Goal: Task Accomplishment & Management: Use online tool/utility

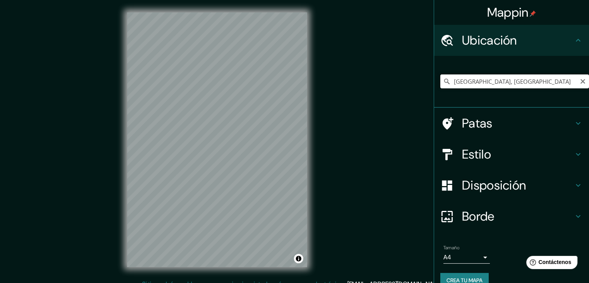
click at [502, 79] on input "[GEOGRAPHIC_DATA], [GEOGRAPHIC_DATA]" at bounding box center [514, 81] width 149 height 14
drag, startPoint x: 480, startPoint y: 89, endPoint x: 421, endPoint y: 93, distance: 59.0
click at [421, 93] on div "Mappin Ubicación [GEOGRAPHIC_DATA], [GEOGRAPHIC_DATA] Patas Estilo Disposición …" at bounding box center [294, 146] width 589 height 292
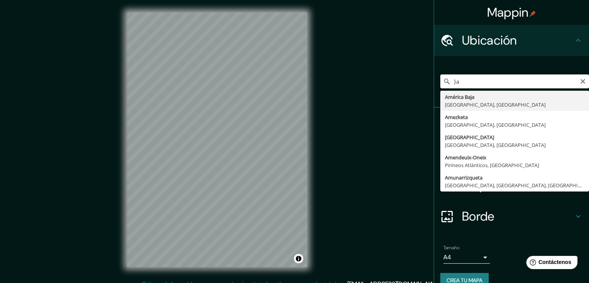
type input "}"
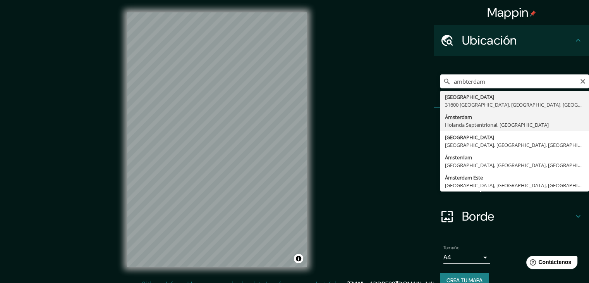
type input "[GEOGRAPHIC_DATA], [GEOGRAPHIC_DATA], [GEOGRAPHIC_DATA]"
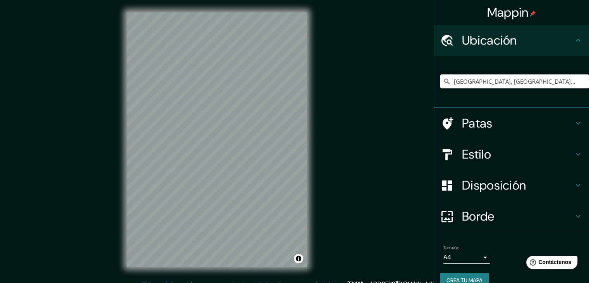
click at [514, 149] on h4 "Estilo" at bounding box center [518, 153] width 112 height 15
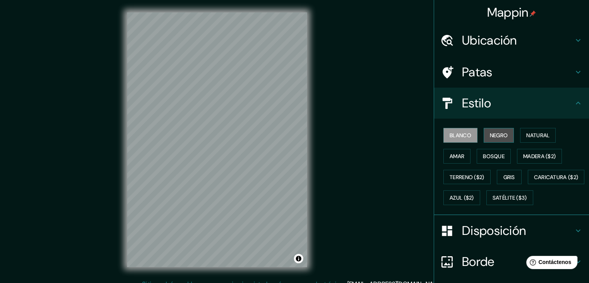
click at [491, 138] on font "Negro" at bounding box center [499, 135] width 18 height 10
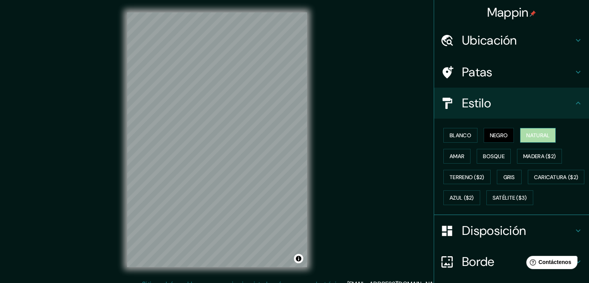
click at [537, 137] on font "Natural" at bounding box center [537, 135] width 23 height 7
click at [460, 155] on button "Amar" at bounding box center [456, 156] width 27 height 15
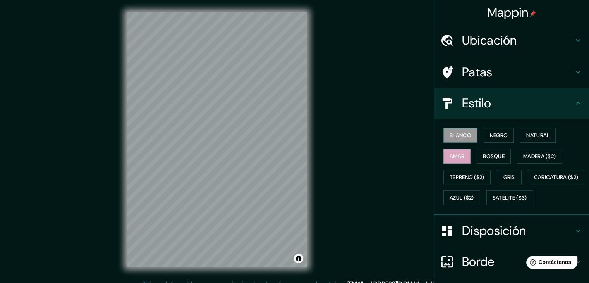
click at [451, 139] on font "Blanco" at bounding box center [461, 135] width 22 height 10
click at [483, 156] on font "Bosque" at bounding box center [494, 156] width 22 height 7
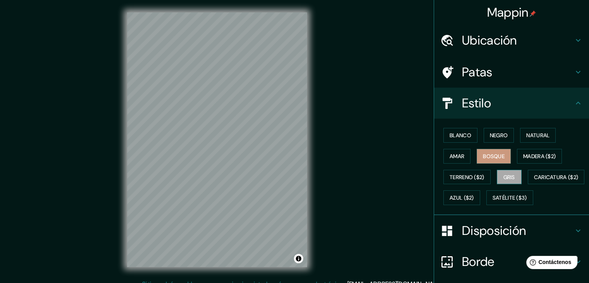
drag, startPoint x: 504, startPoint y: 168, endPoint x: 505, endPoint y: 173, distance: 5.1
click at [504, 168] on div "Blanco Negro Natural Amar Bosque Madera ($2) Terreno ($2) Gris Caricatura ($2) …" at bounding box center [514, 166] width 149 height 83
click at [505, 174] on font "Gris" at bounding box center [509, 176] width 12 height 7
click at [474, 197] on font "Azul ($2)" at bounding box center [462, 197] width 24 height 7
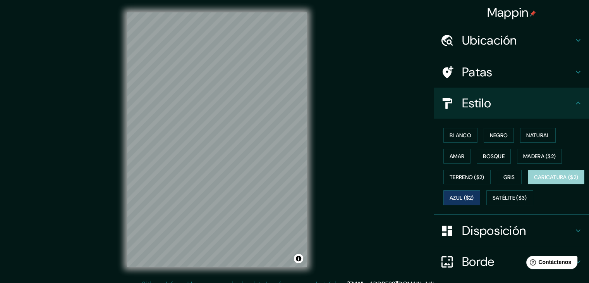
click at [534, 180] on font "Caricatura ($2)" at bounding box center [556, 176] width 45 height 7
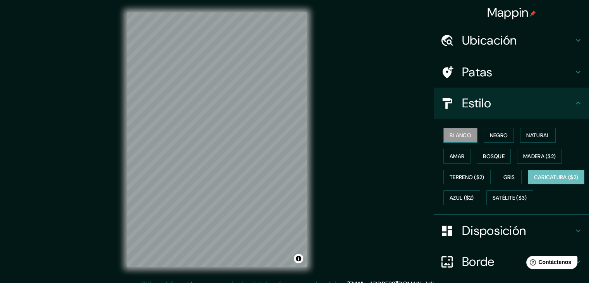
click at [455, 138] on font "Blanco" at bounding box center [461, 135] width 22 height 10
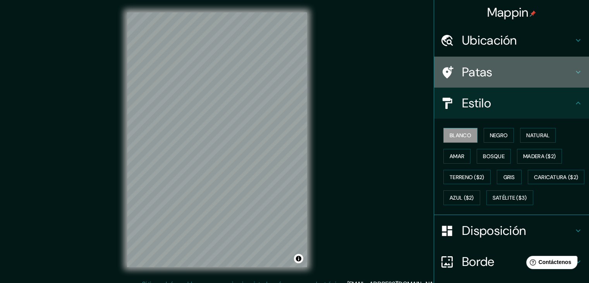
click at [480, 82] on div "Patas" at bounding box center [511, 72] width 155 height 31
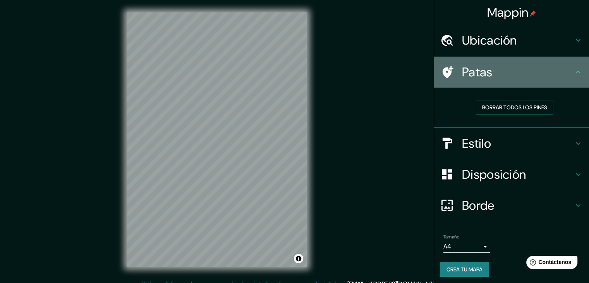
drag, startPoint x: 480, startPoint y: 82, endPoint x: 474, endPoint y: 74, distance: 9.8
click at [479, 82] on div "Patas" at bounding box center [511, 72] width 155 height 31
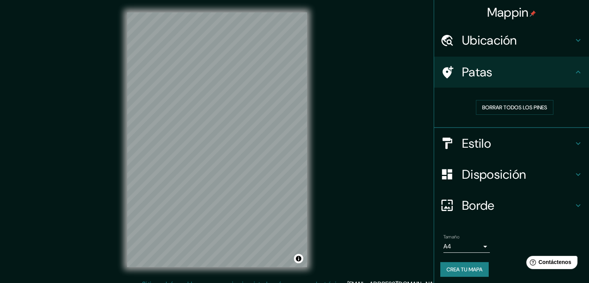
click at [487, 46] on font "Ubicación" at bounding box center [489, 40] width 55 height 16
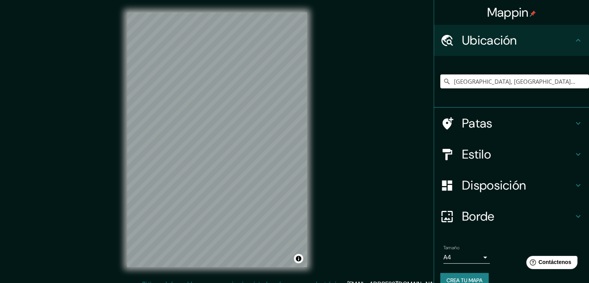
click at [487, 46] on font "Ubicación" at bounding box center [489, 40] width 55 height 16
click at [490, 196] on div "Disposición" at bounding box center [511, 185] width 155 height 31
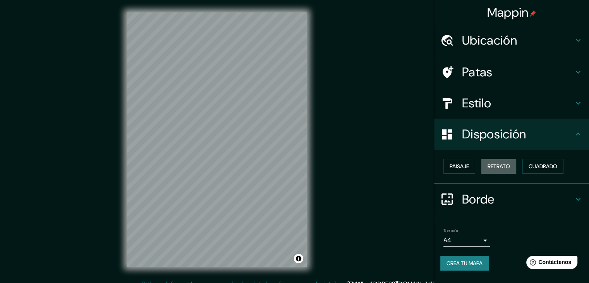
click at [492, 168] on font "Retrato" at bounding box center [498, 166] width 22 height 7
click at [466, 173] on div "Paisaje Retrato Cuadrado" at bounding box center [514, 166] width 149 height 21
click at [465, 169] on font "Paisaje" at bounding box center [459, 166] width 19 height 7
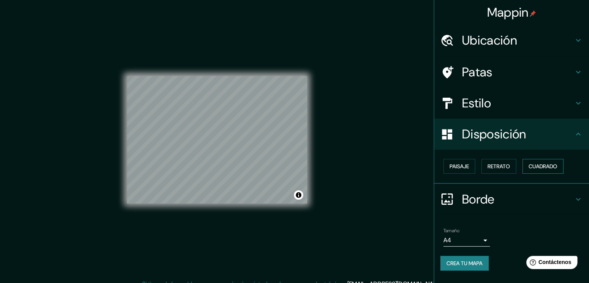
click at [550, 163] on font "Cuadrado" at bounding box center [543, 166] width 29 height 7
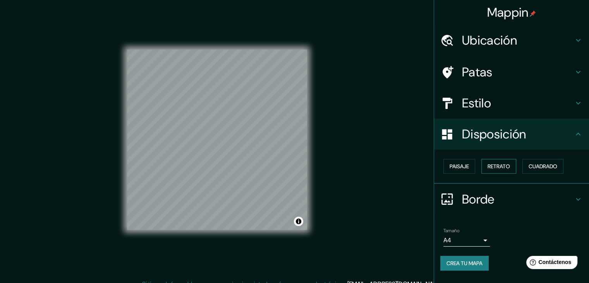
click at [505, 166] on font "Retrato" at bounding box center [498, 166] width 22 height 7
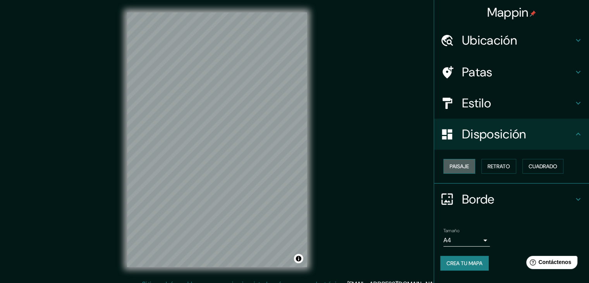
click at [474, 166] on button "Paisaje" at bounding box center [459, 166] width 32 height 15
